Goal: Information Seeking & Learning: Learn about a topic

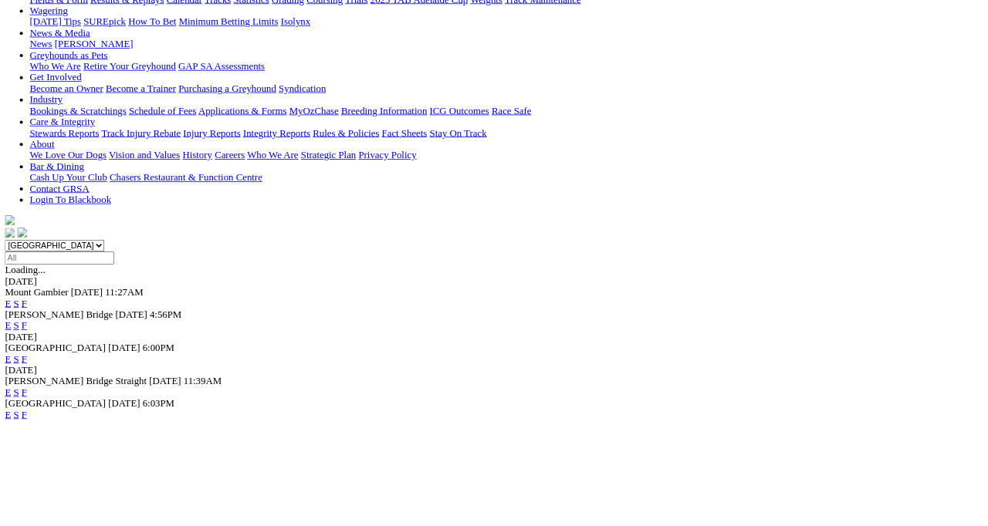
scroll to position [204, 0]
click at [34, 483] on link "F" at bounding box center [30, 489] width 7 height 13
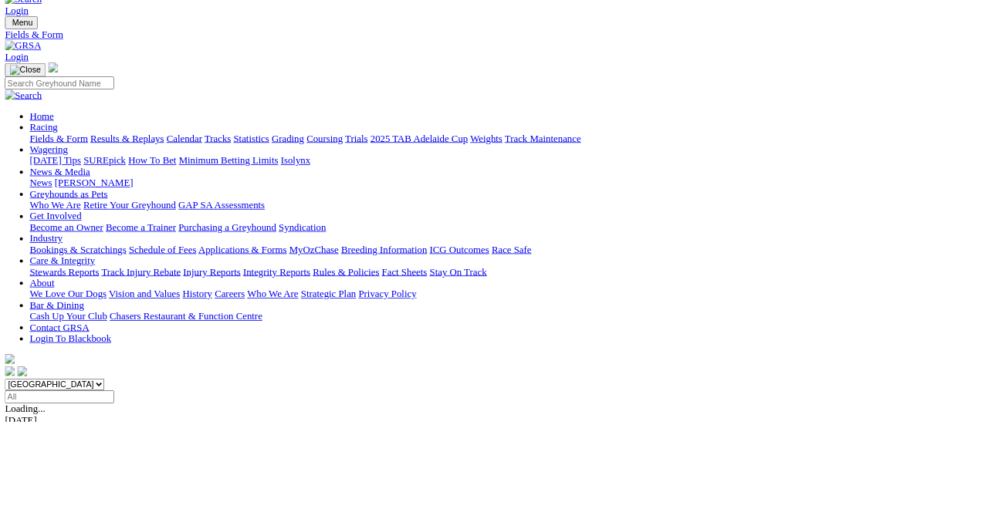
scroll to position [38, 0]
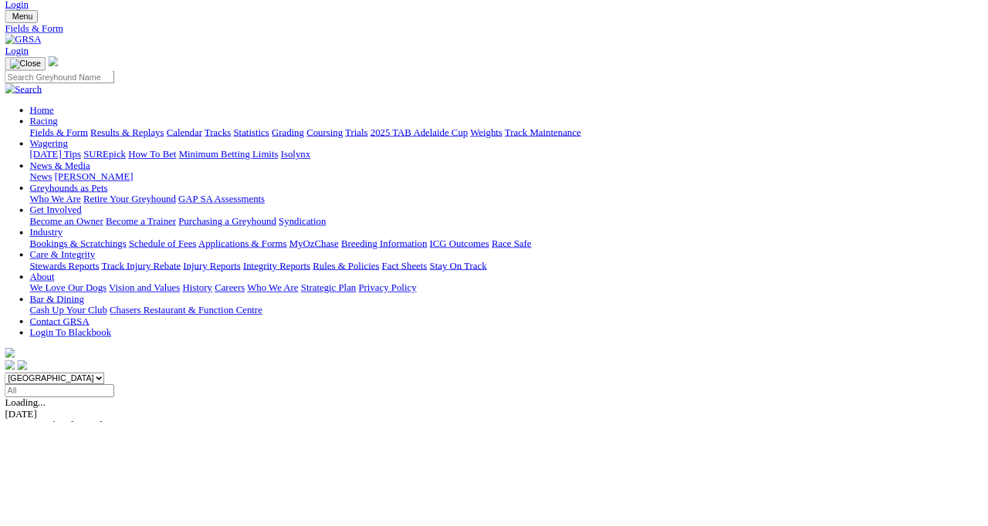
click at [188, 158] on link "Results & Replays" at bounding box center [159, 164] width 92 height 13
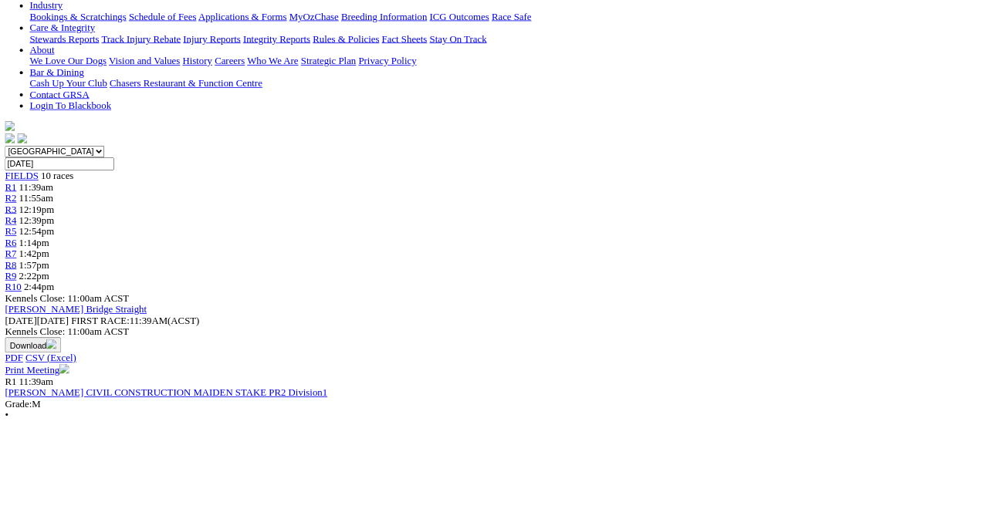
scroll to position [318, 0]
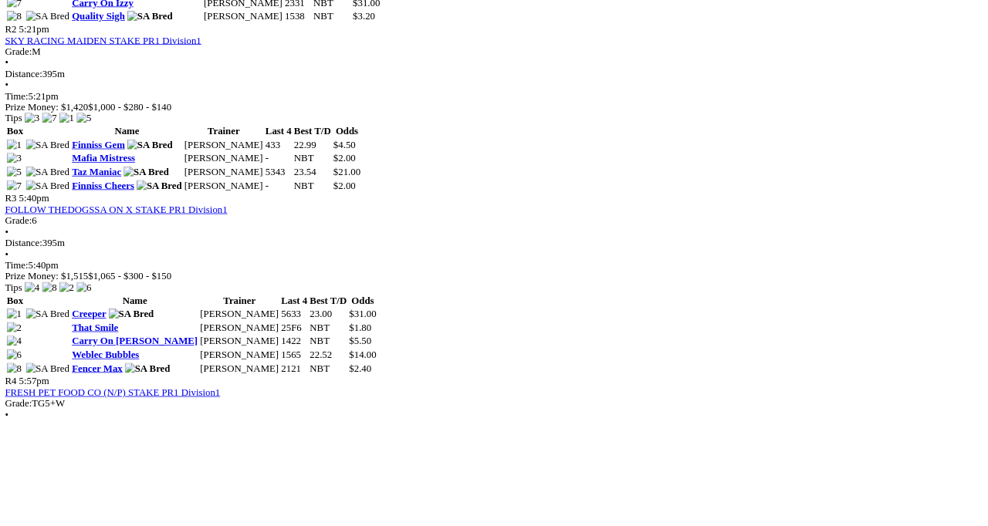
scroll to position [978, 0]
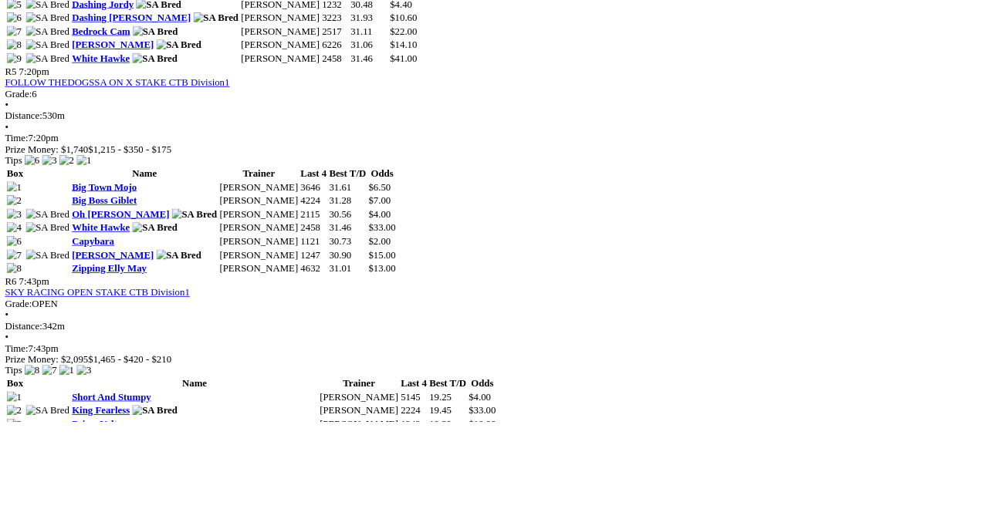
scroll to position [1788, 0]
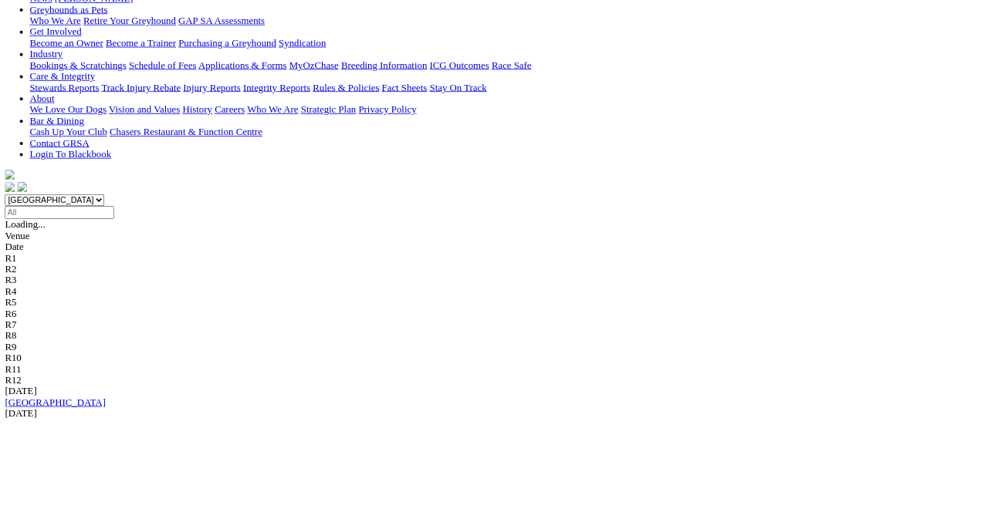
scroll to position [297, 0]
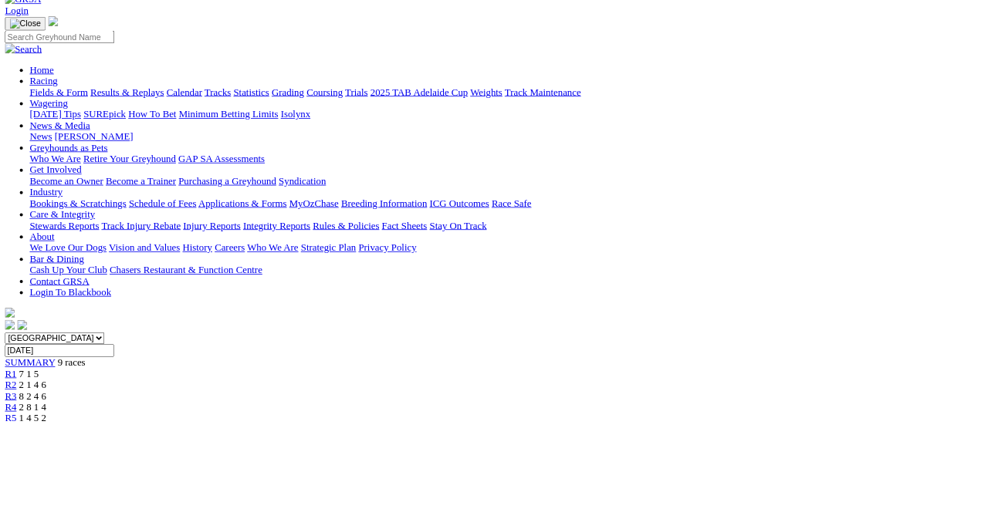
scroll to position [88, 0]
click at [194, 108] on link "Results & Replays" at bounding box center [159, 114] width 92 height 13
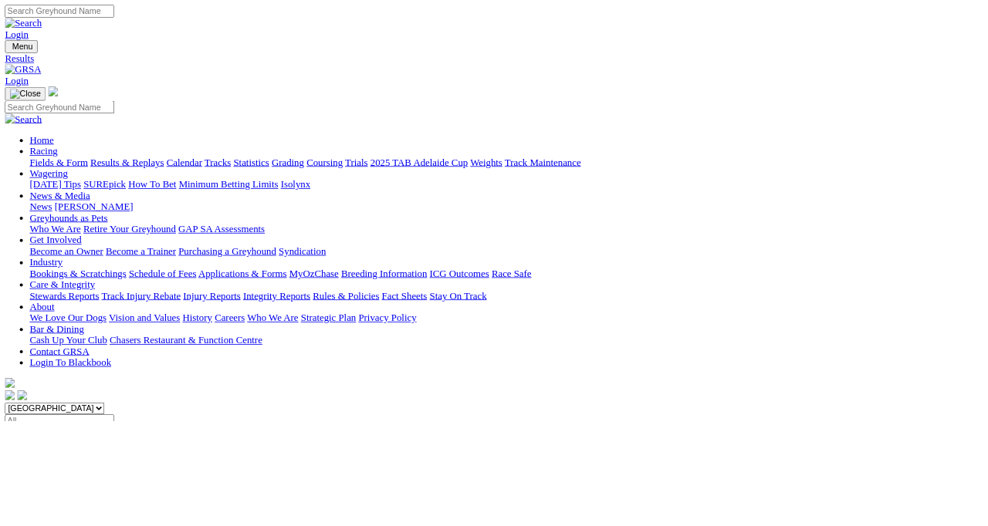
click at [143, 518] on input "Select date" at bounding box center [74, 526] width 137 height 16
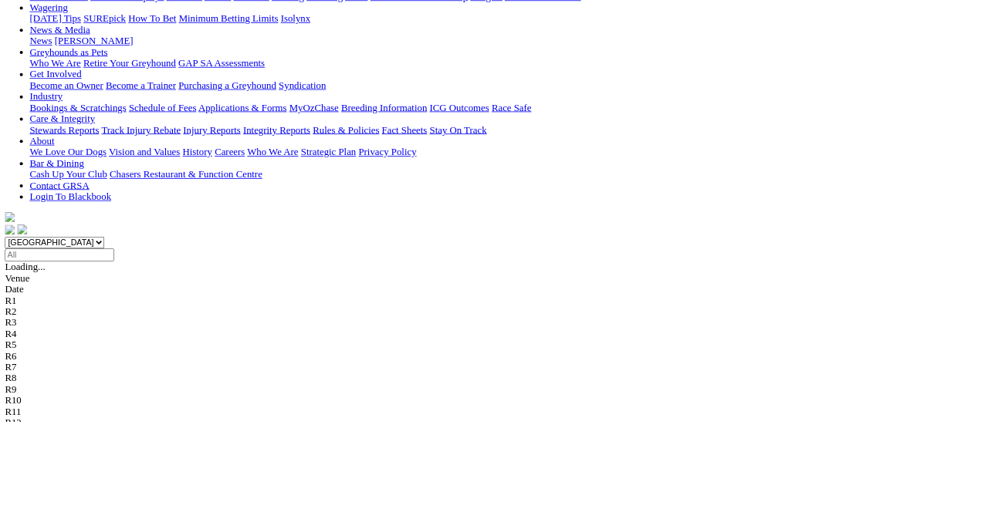
scroll to position [298, 0]
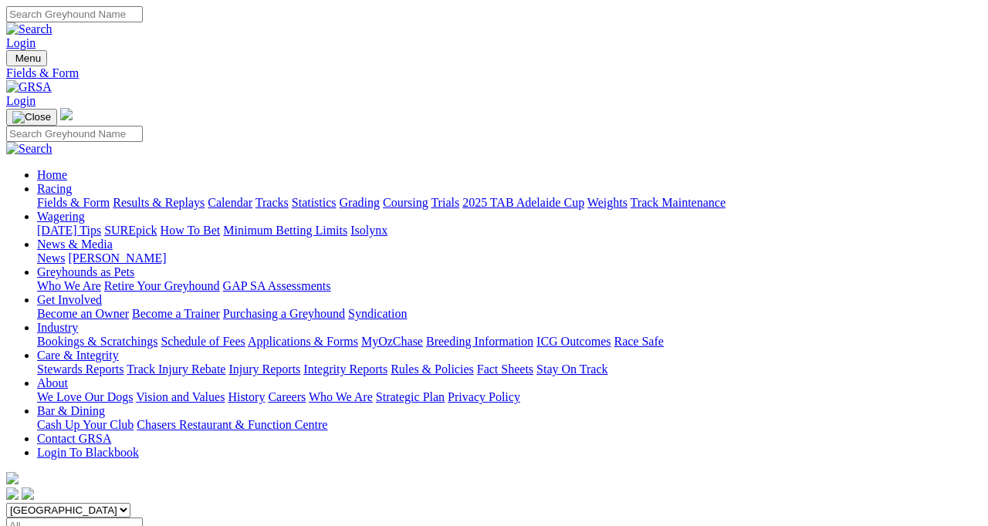
scroll to position [37, 0]
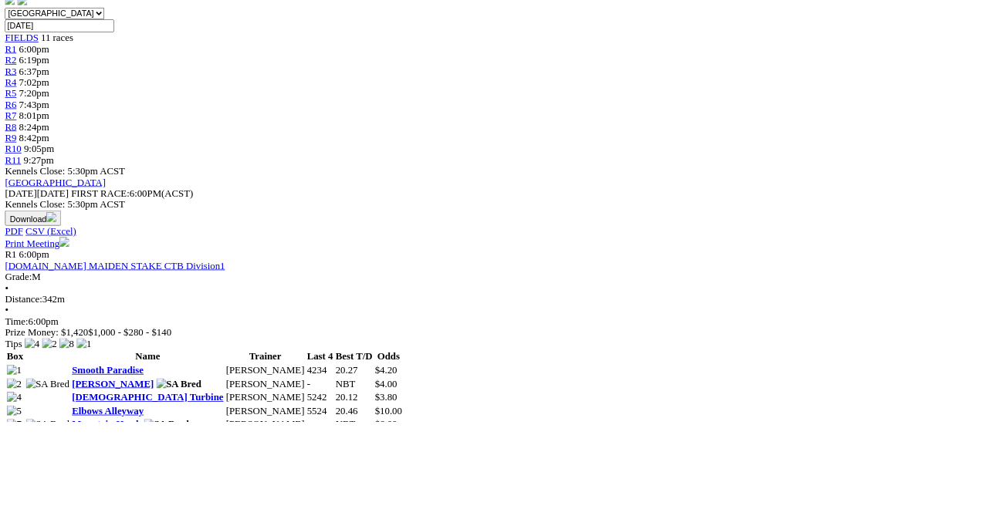
scroll to position [487, 0]
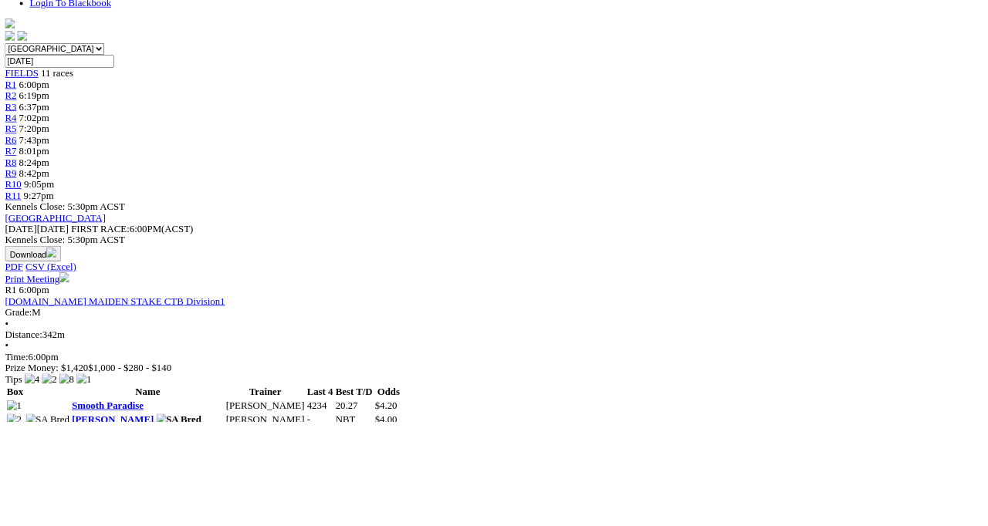
scroll to position [444, 0]
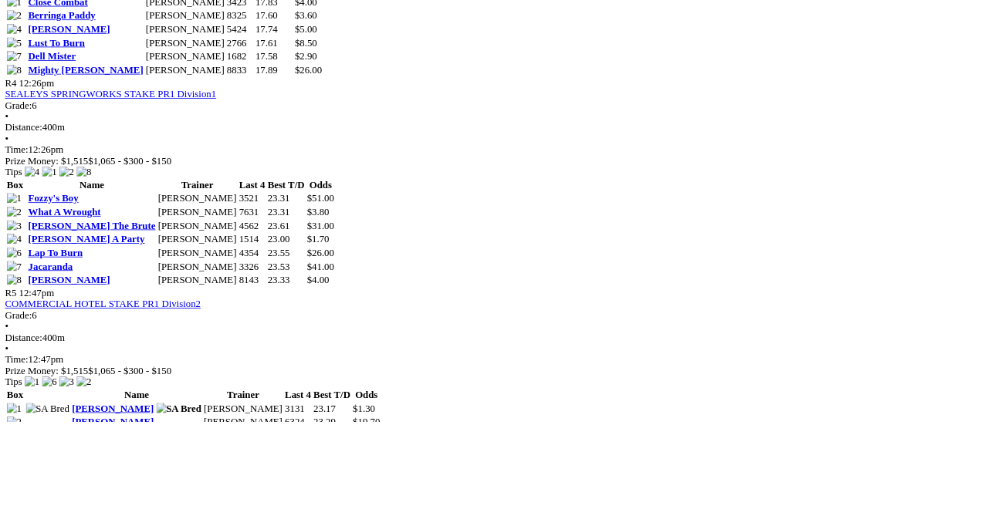
scroll to position [1474, 0]
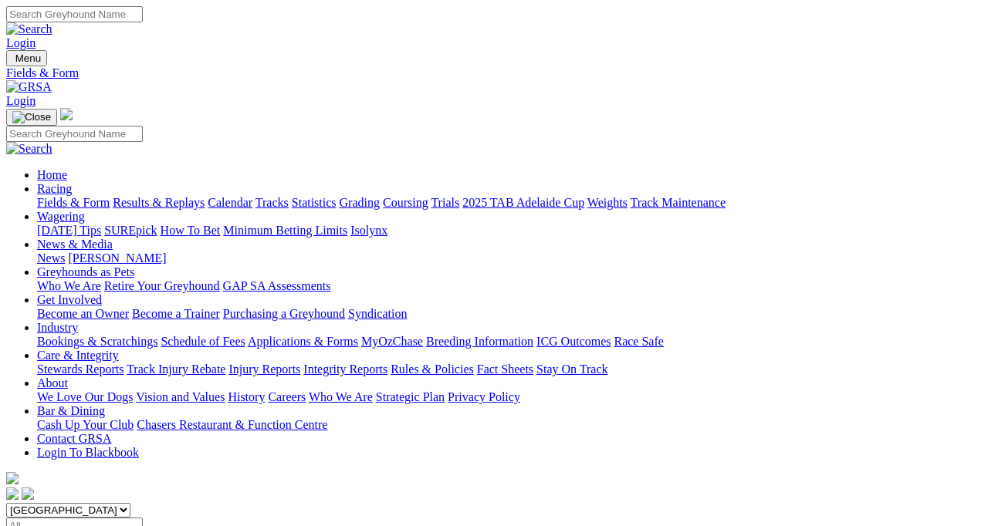
scroll to position [37, 0]
